Goal: Check status: Check status

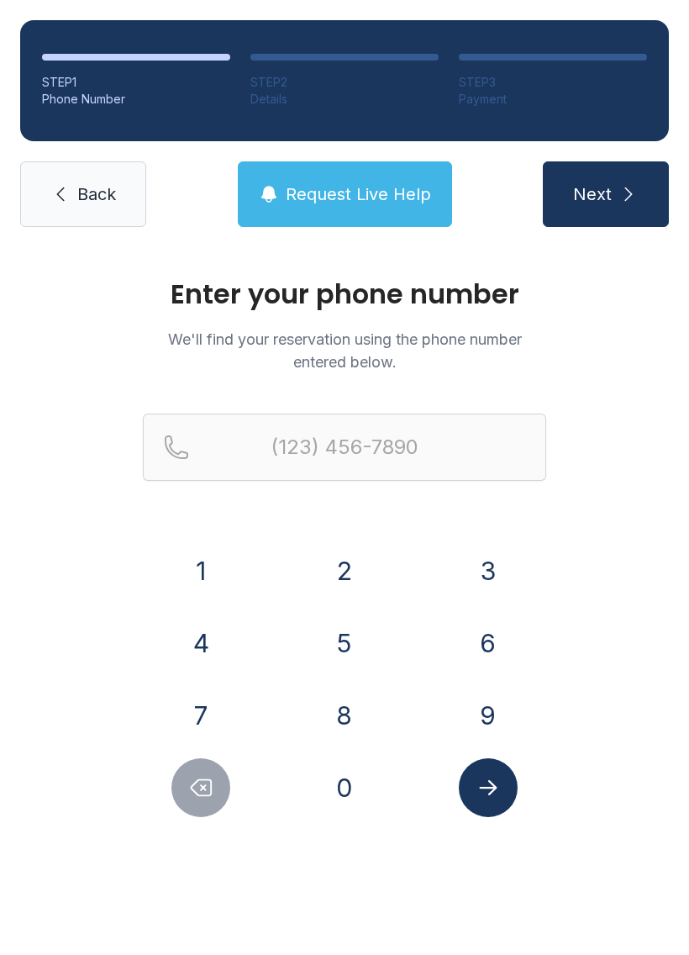
click at [339, 712] on button "8" at bounding box center [344, 715] width 59 height 59
click at [178, 641] on button "4" at bounding box center [200, 642] width 59 height 59
click at [489, 566] on button "3" at bounding box center [488, 570] width 59 height 59
click at [334, 641] on button "5" at bounding box center [344, 642] width 59 height 59
click at [334, 797] on button "0" at bounding box center [344, 787] width 59 height 59
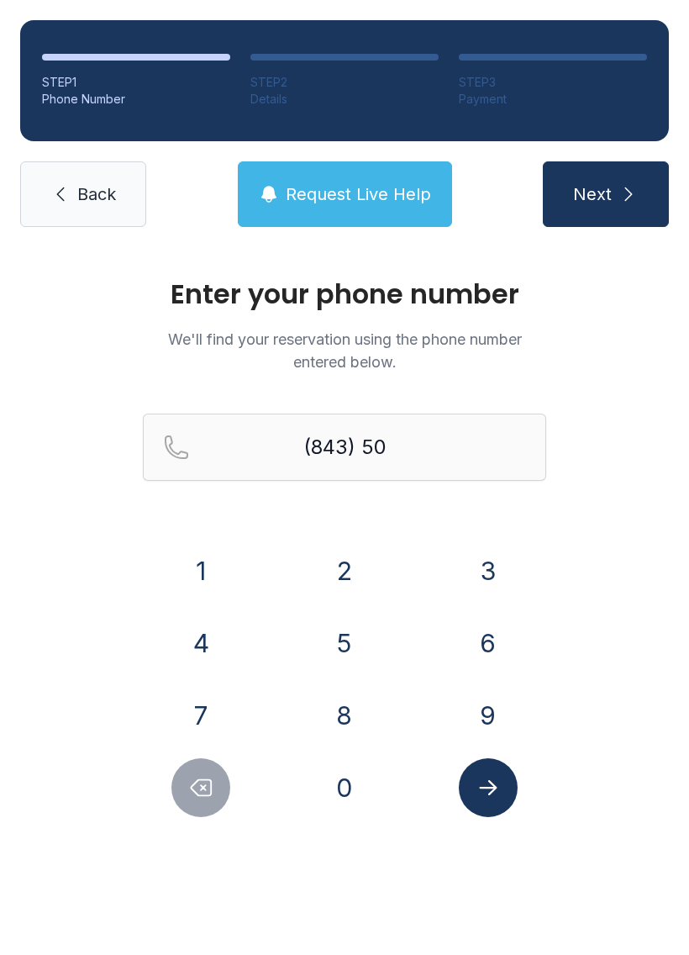
click at [324, 637] on button "5" at bounding box center [344, 642] width 59 height 59
click at [195, 710] on button "7" at bounding box center [200, 715] width 59 height 59
click at [485, 650] on button "6" at bounding box center [488, 642] width 59 height 59
click at [216, 639] on button "4" at bounding box center [200, 642] width 59 height 59
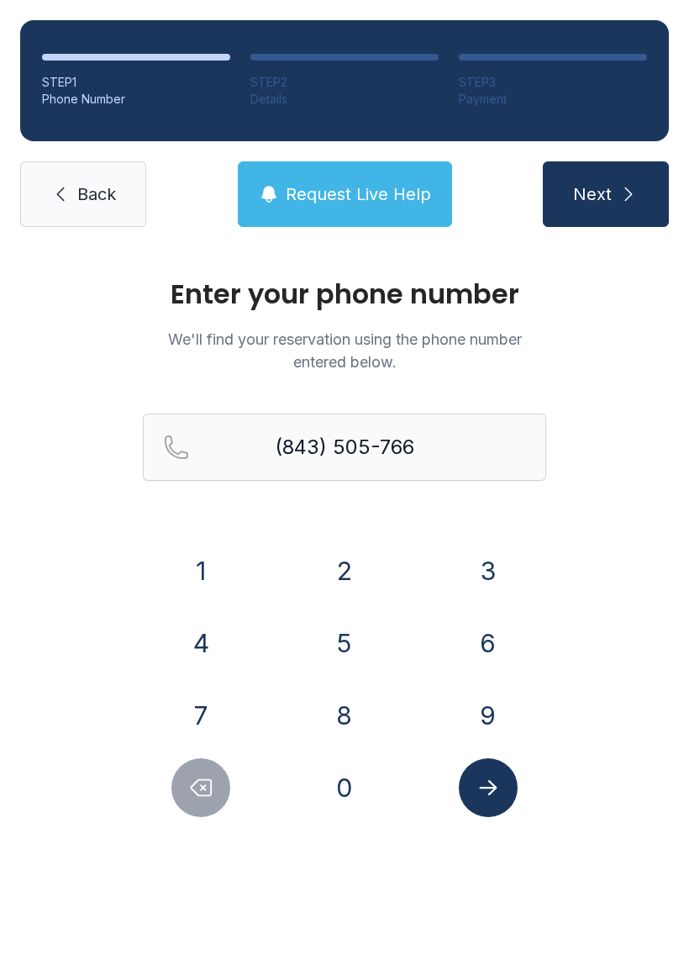
type input "[PHONE_NUMBER]"
click at [472, 796] on button "Submit lookup form" at bounding box center [488, 787] width 59 height 59
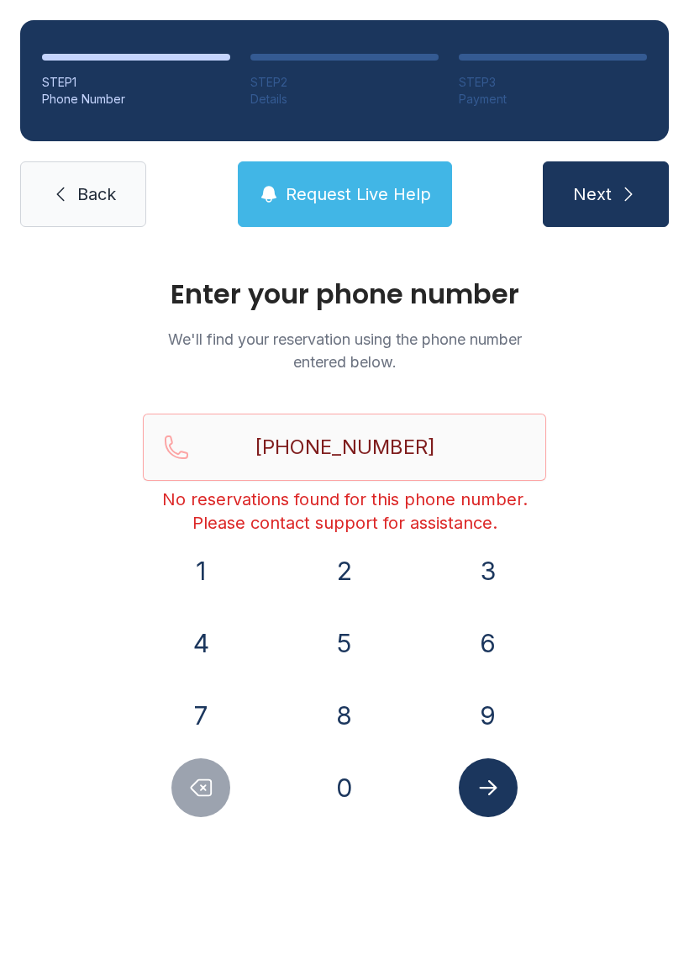
click at [92, 186] on span "Back" at bounding box center [96, 194] width 39 height 24
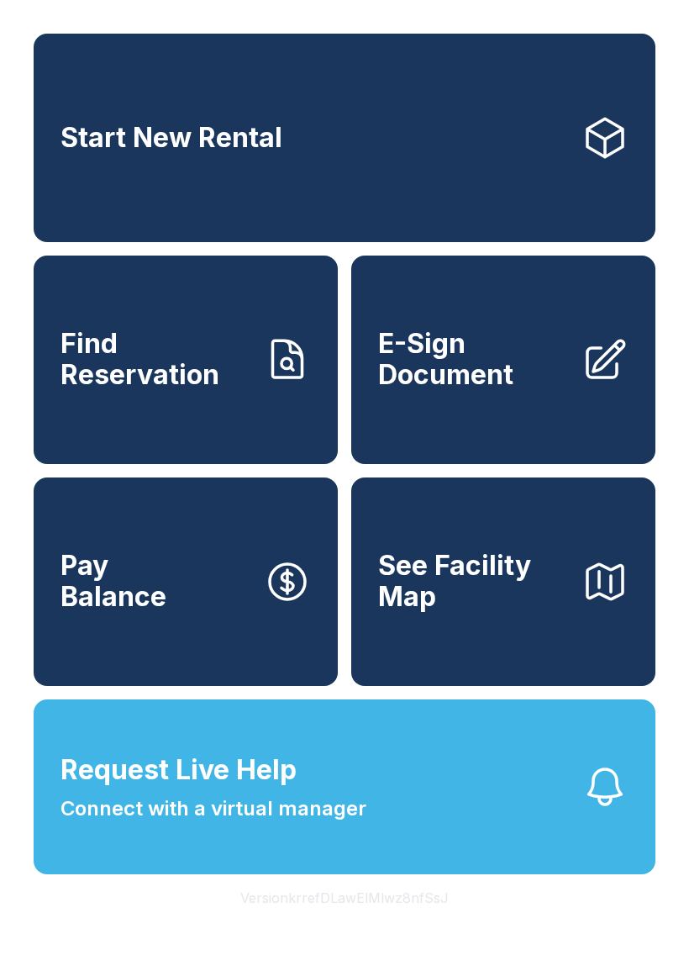
click at [92, 194] on link "Start New Rental" at bounding box center [345, 138] width 622 height 208
